Goal: Task Accomplishment & Management: Manage account settings

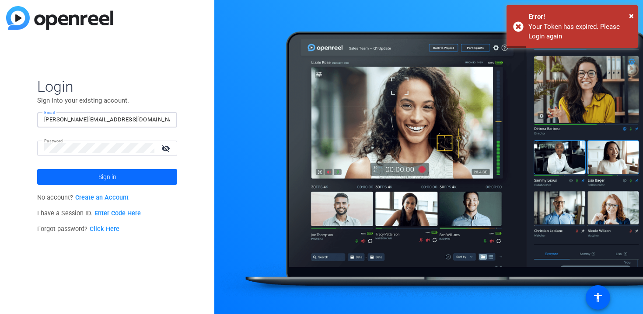
click at [99, 177] on span "Sign in" at bounding box center [107, 177] width 18 height 22
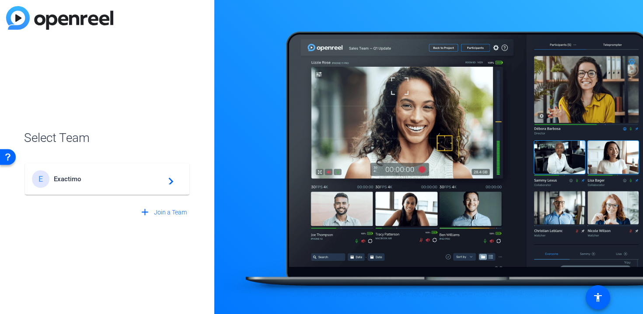
click at [79, 178] on span "Exactimo" at bounding box center [108, 179] width 109 height 8
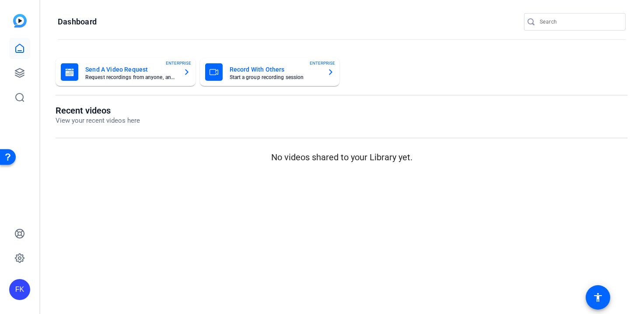
click at [22, 287] on div "FK" at bounding box center [19, 289] width 21 height 21
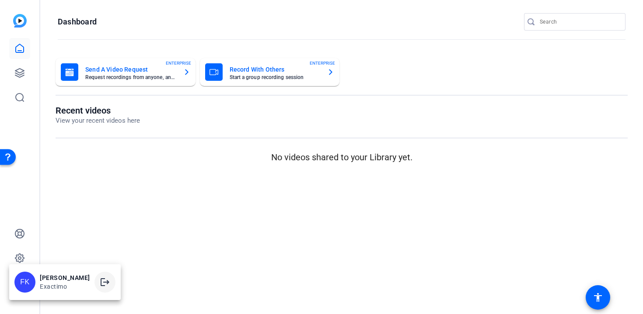
click at [101, 282] on mat-icon "logout" at bounding box center [105, 282] width 10 height 10
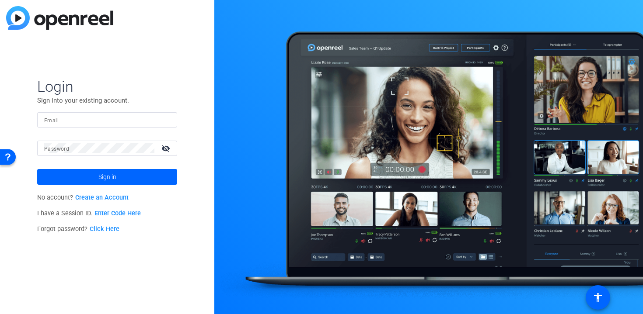
type input "frederic@exactimo.com"
click at [139, 177] on span at bounding box center [107, 177] width 140 height 21
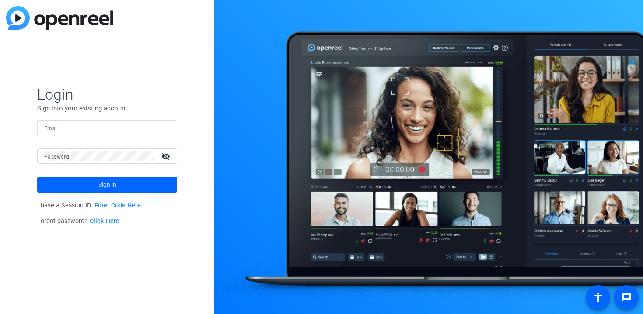
type input "[PERSON_NAME][EMAIL_ADDRESS][DOMAIN_NAME]"
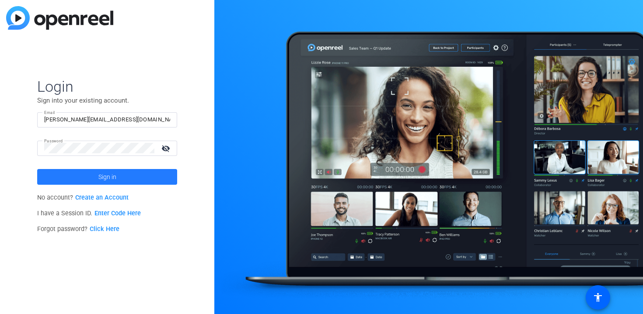
click at [109, 178] on span "Sign in" at bounding box center [107, 177] width 18 height 22
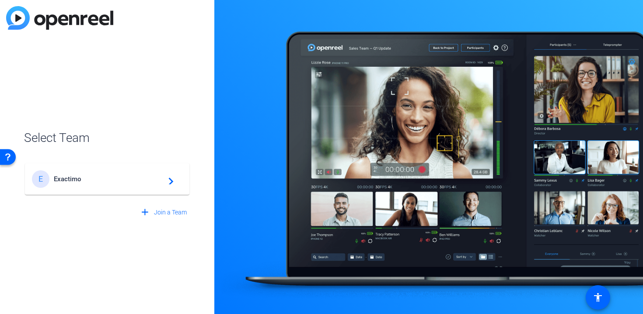
click at [101, 181] on span "Exactimo" at bounding box center [108, 179] width 109 height 8
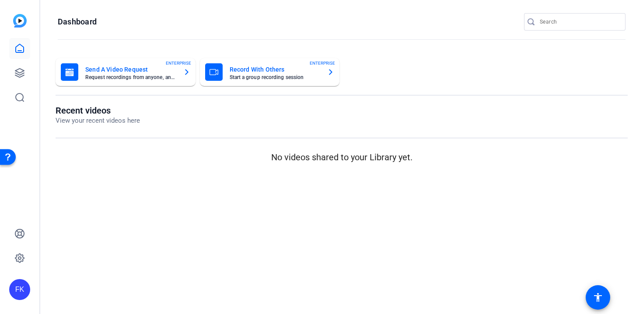
click at [27, 292] on div "FK" at bounding box center [19, 289] width 21 height 21
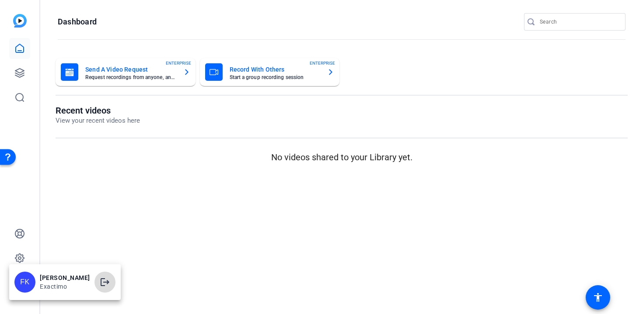
click at [104, 283] on mat-icon "logout" at bounding box center [105, 282] width 10 height 10
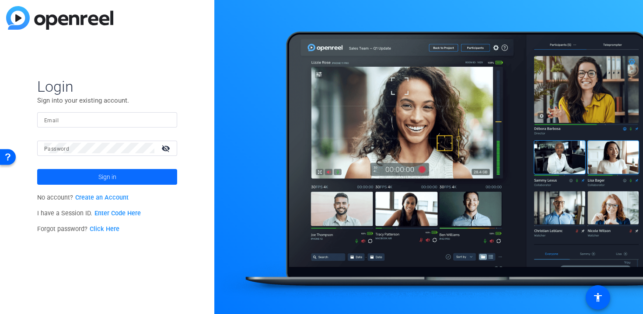
type input "[PERSON_NAME][EMAIL_ADDRESS][DOMAIN_NAME]"
click at [113, 176] on span "Sign in" at bounding box center [107, 177] width 18 height 22
